Goal: Information Seeking & Learning: Check status

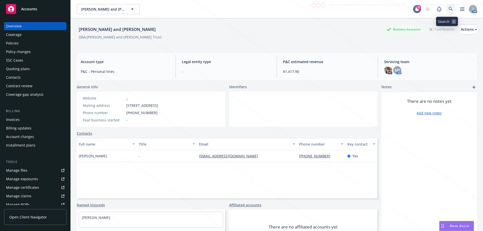
click at [448, 9] on icon at bounding box center [450, 9] width 5 height 5
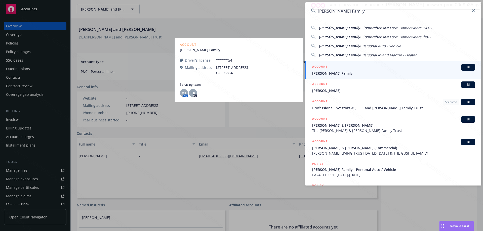
type input "[PERSON_NAME] Family"
click at [328, 72] on span "[PERSON_NAME] Family" at bounding box center [393, 73] width 163 height 5
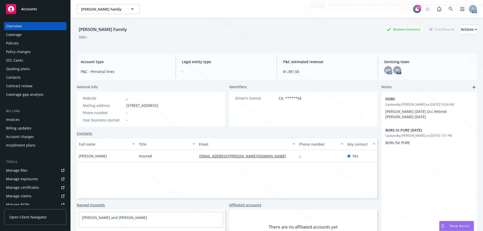
click at [10, 43] on div "Policies" at bounding box center [12, 43] width 13 height 8
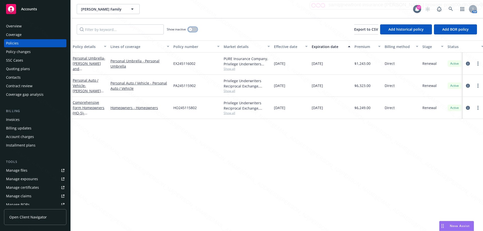
click at [196, 30] on button "button" at bounding box center [193, 29] width 10 height 5
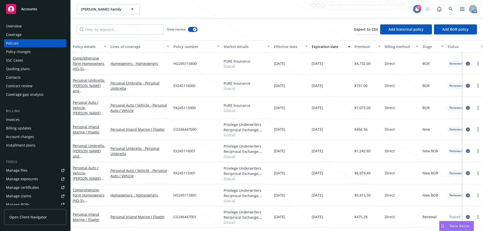
click at [317, 47] on div "Expiration date" at bounding box center [327, 46] width 33 height 5
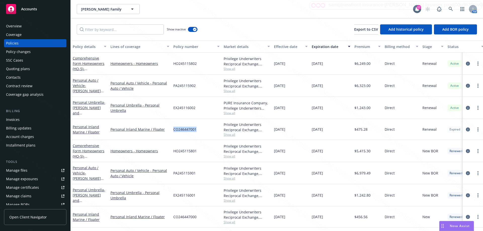
drag, startPoint x: 201, startPoint y: 130, endPoint x: 173, endPoint y: 130, distance: 27.6
click at [173, 130] on div "CO246447001" at bounding box center [196, 129] width 50 height 21
click at [13, 26] on div "Overview" at bounding box center [14, 26] width 16 height 8
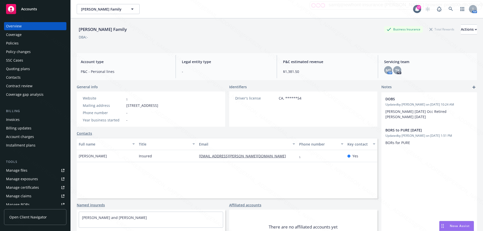
click at [19, 45] on div "Policies" at bounding box center [35, 43] width 58 height 8
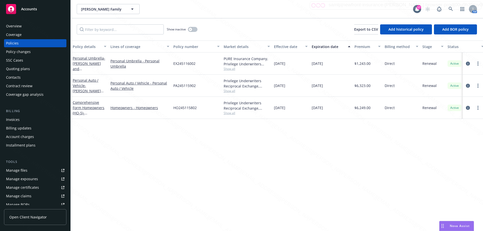
click at [198, 30] on div "Show inactive Export to CSV Add historical policy Add BOR policy" at bounding box center [277, 29] width 412 height 22
click at [195, 29] on button "button" at bounding box center [193, 29] width 10 height 5
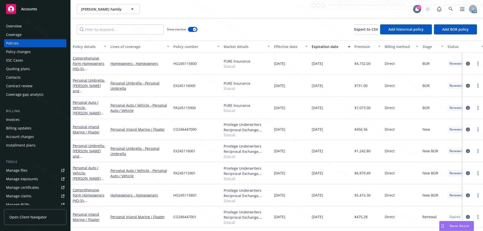
click at [322, 47] on div "Expiration date" at bounding box center [327, 46] width 33 height 5
